Goal: Task Accomplishment & Management: Use online tool/utility

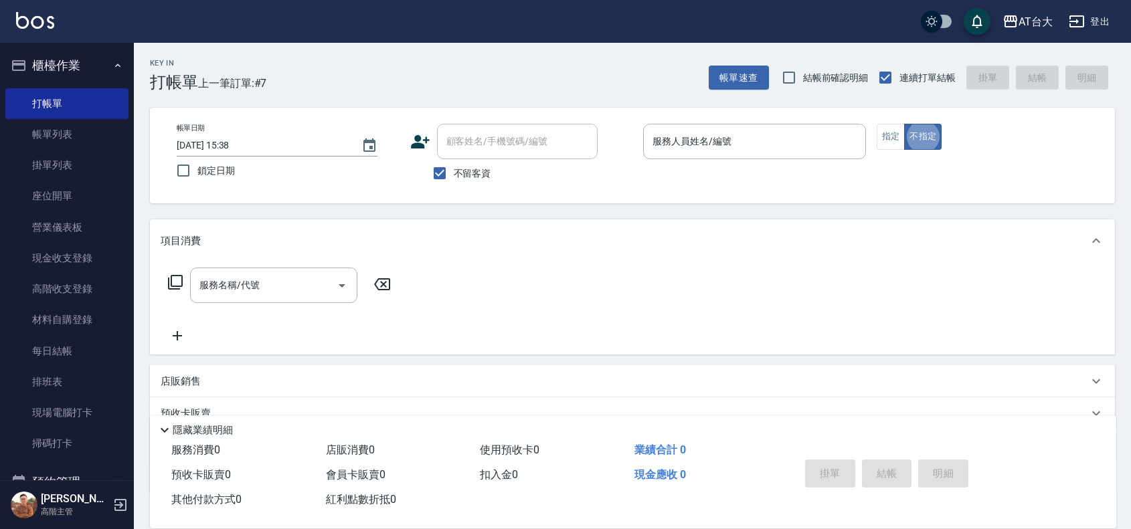
type button "false"
click at [808, 145] on input "服務人員姓名/編號" at bounding box center [754, 141] width 211 height 23
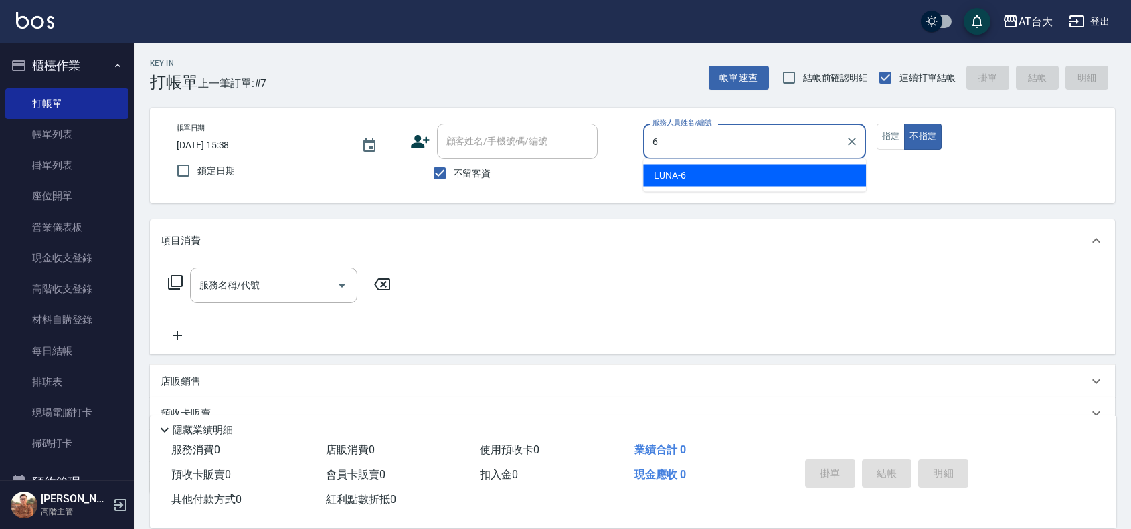
type input "LUNA-6"
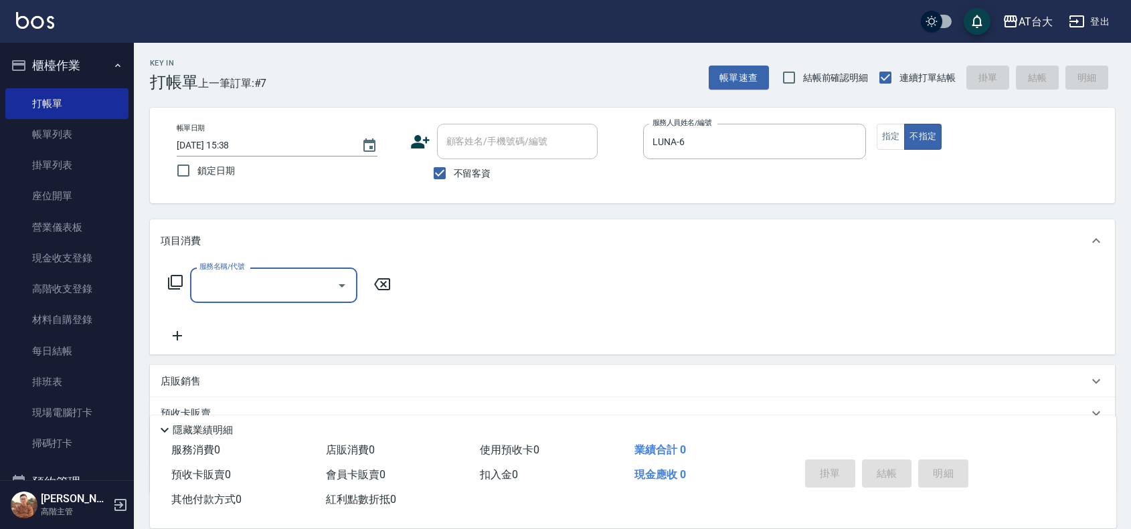
type input "3"
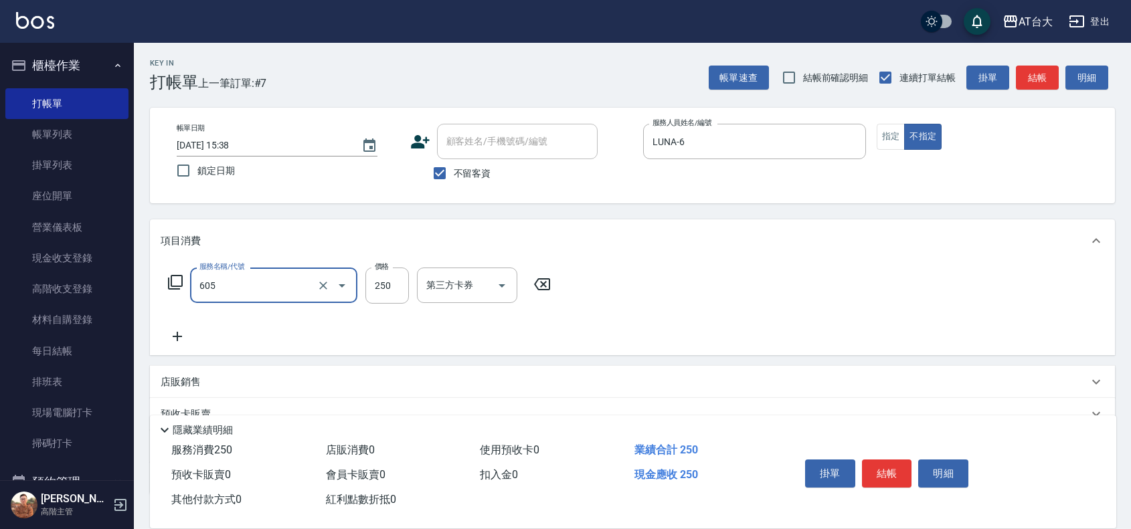
type input "洗髮 (女)(605)"
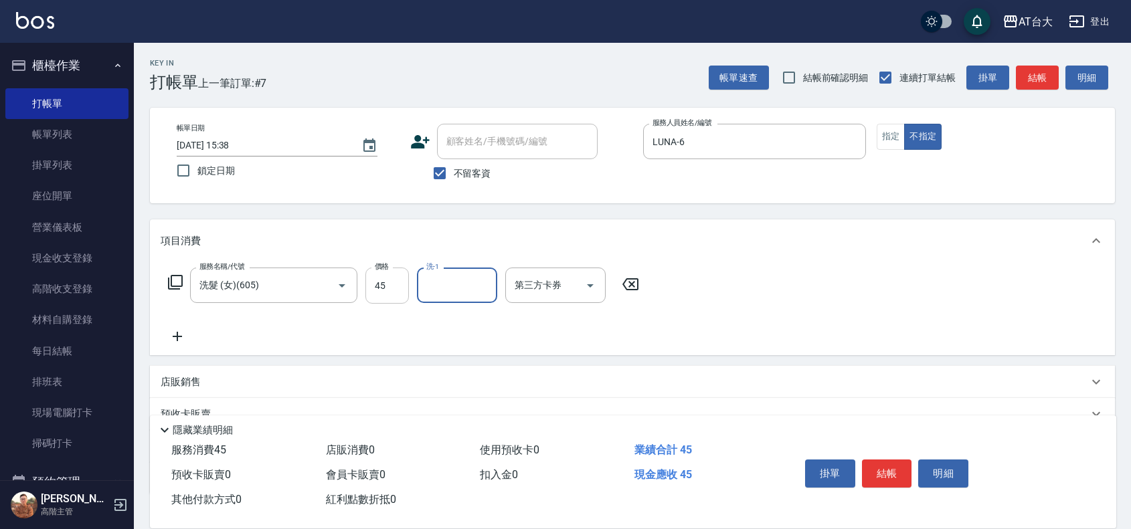
click at [395, 291] on input "45" at bounding box center [386, 286] width 43 height 36
type input "450"
click at [893, 468] on button "結帳" at bounding box center [887, 474] width 50 height 28
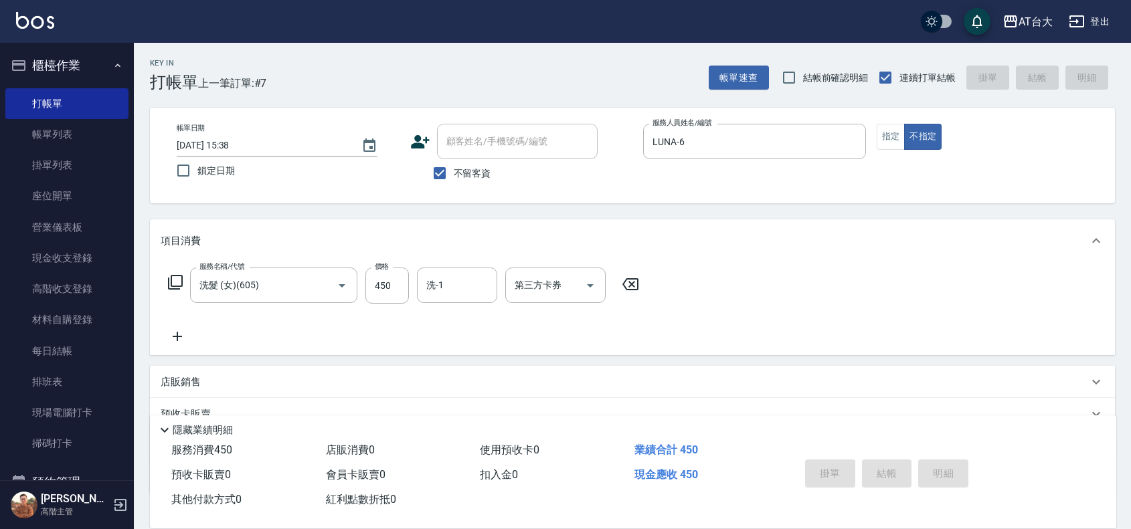
type input "[DATE] 16:37"
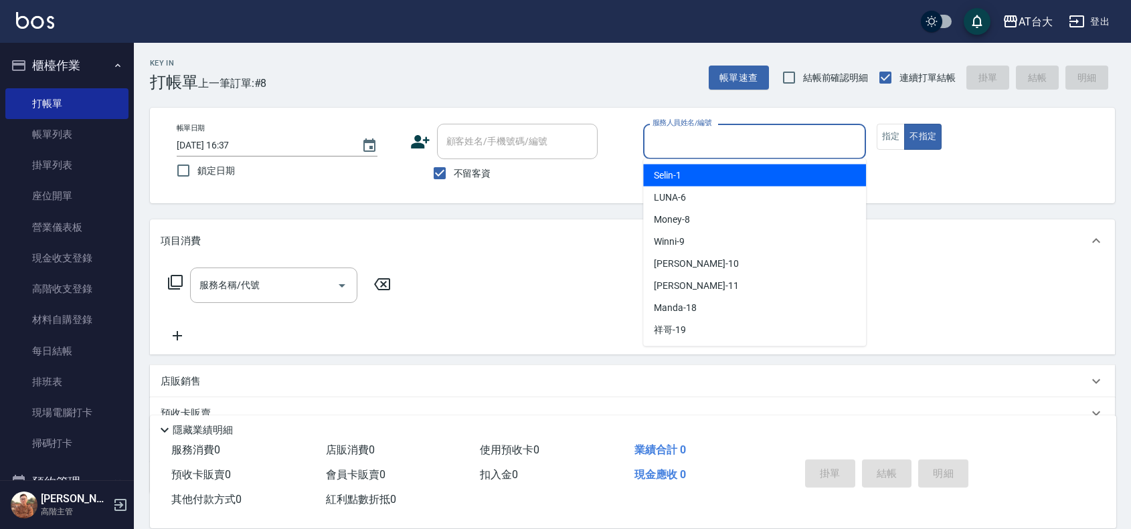
click at [778, 138] on input "服務人員姓名/編號" at bounding box center [754, 141] width 211 height 23
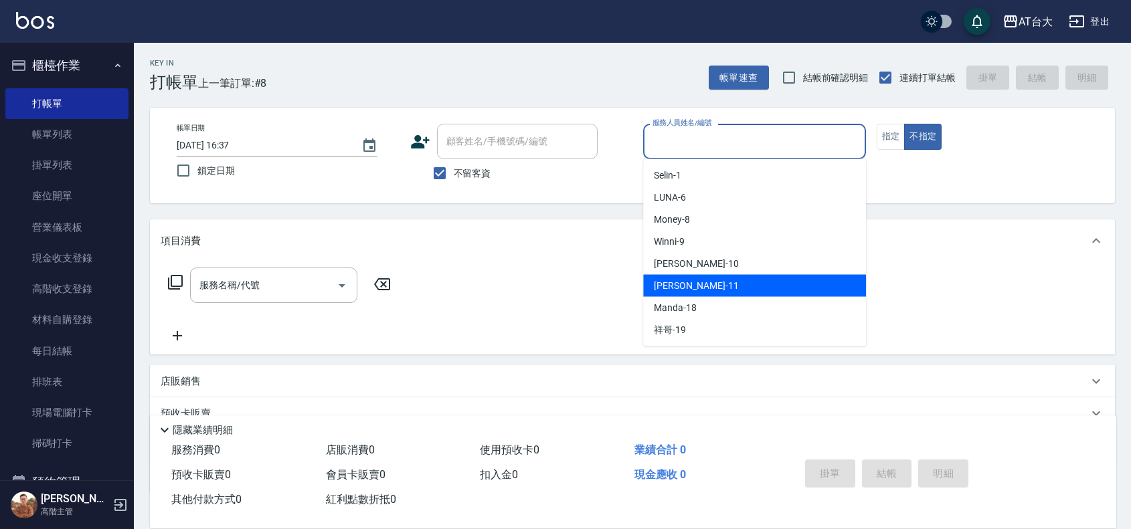
click at [721, 284] on div "[PERSON_NAME] -11" at bounding box center [754, 286] width 223 height 22
type input "[PERSON_NAME]-11"
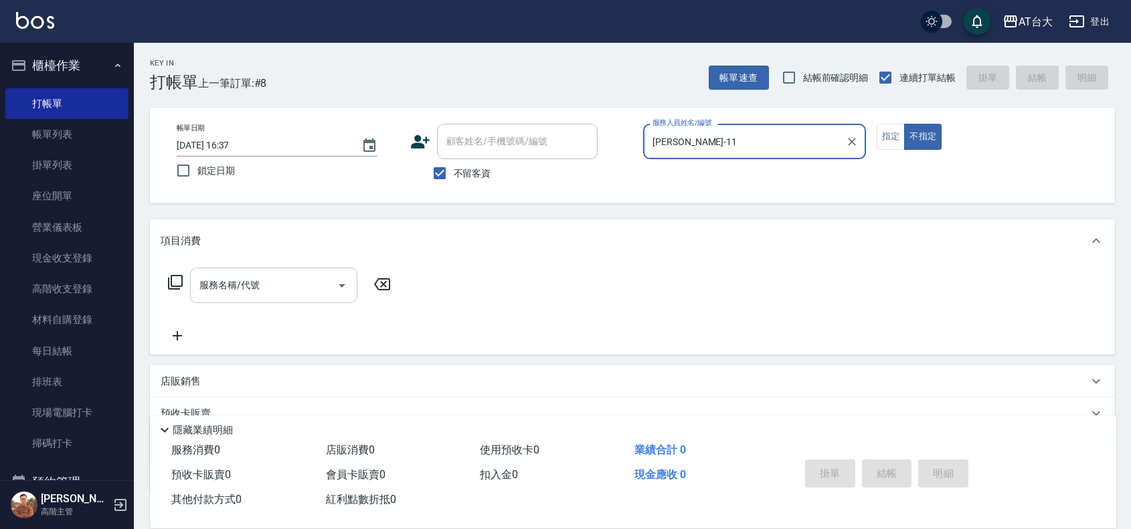
click at [243, 281] on div "服務名稱/代號 服務名稱/代號" at bounding box center [273, 285] width 167 height 35
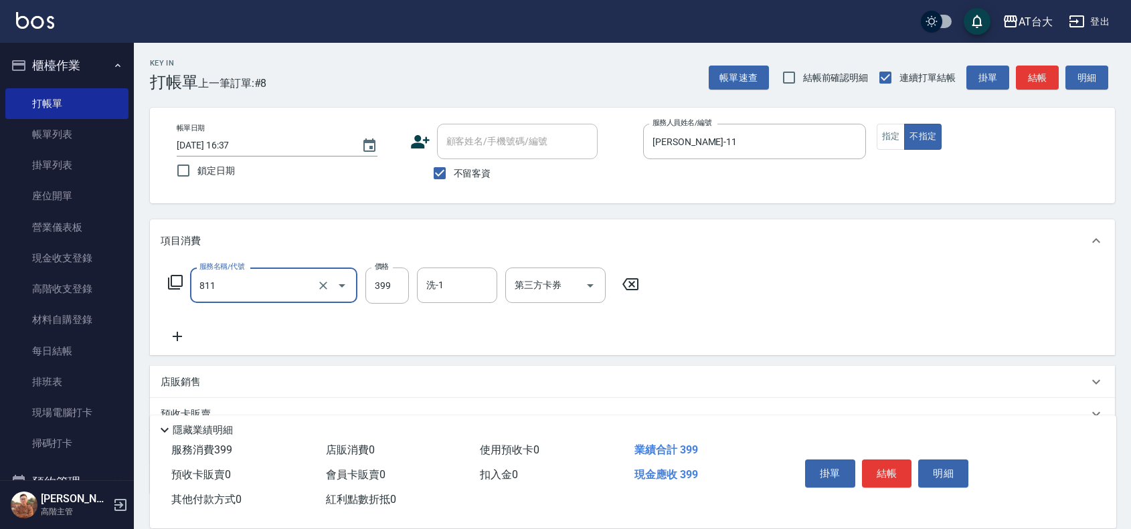
type input "洗+剪(811)"
type input "450"
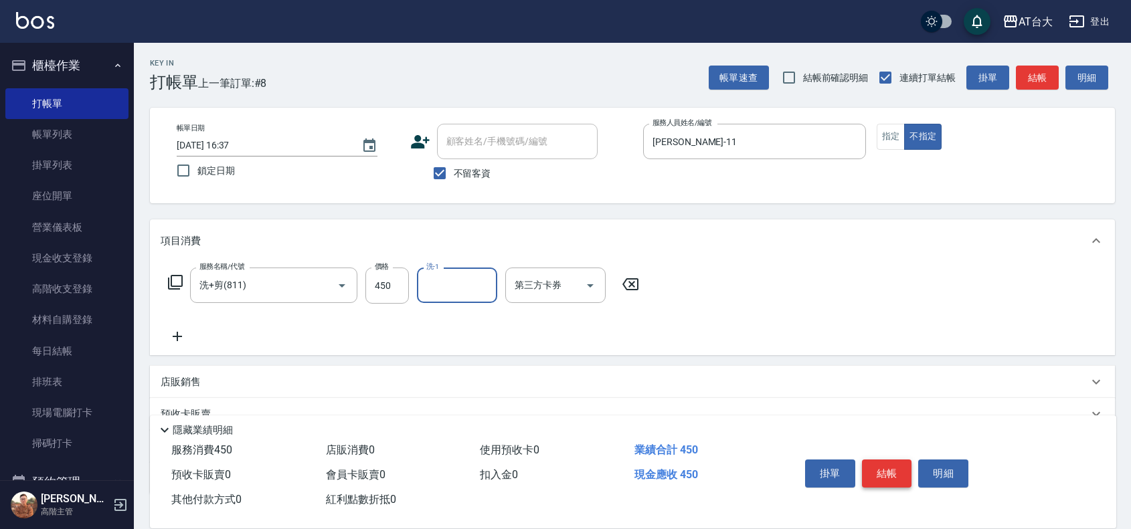
click at [875, 470] on button "結帳" at bounding box center [887, 474] width 50 height 28
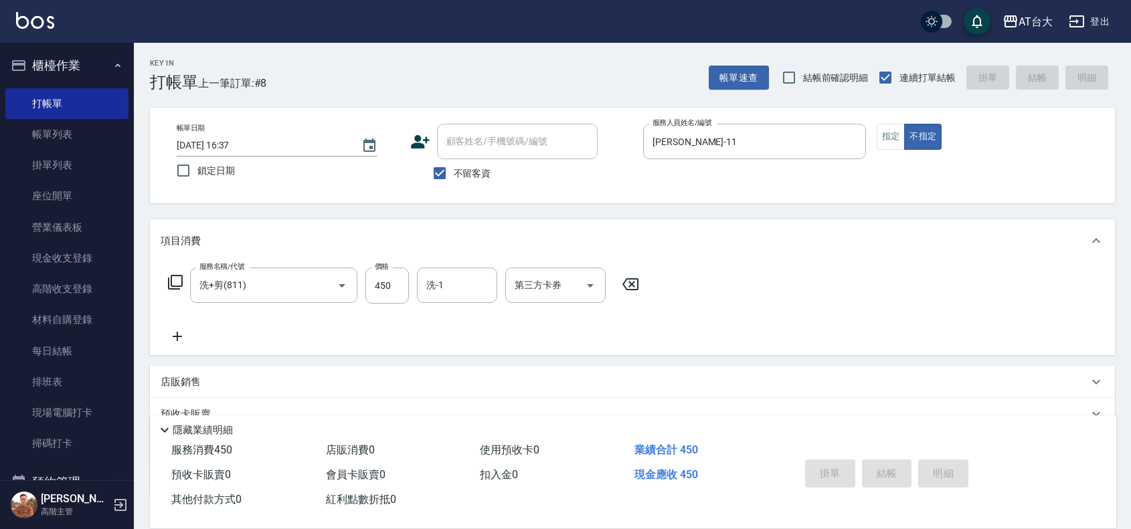
type input "[DATE] 16:40"
